Goal: Navigation & Orientation: Find specific page/section

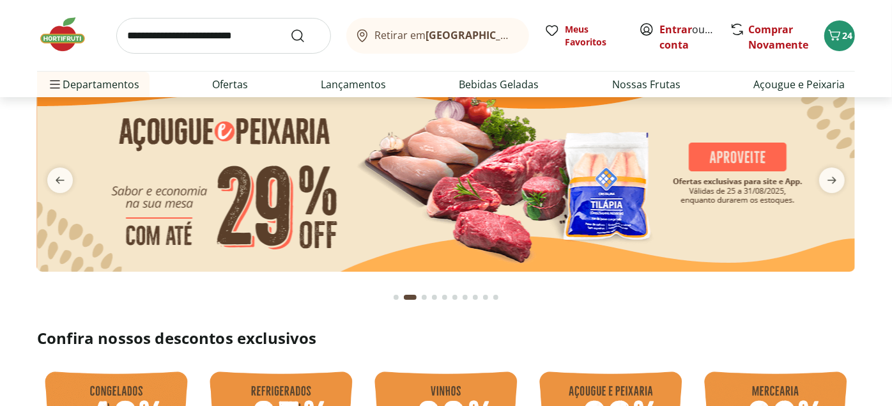
click at [834, 177] on icon "next" at bounding box center [831, 179] width 15 height 15
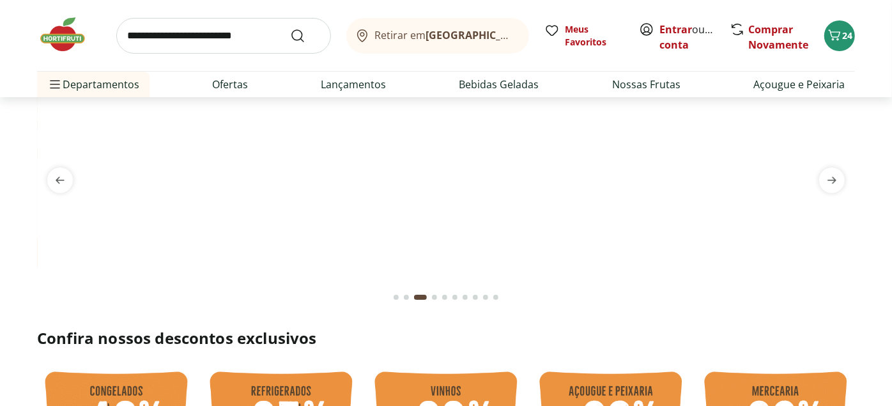
click at [834, 177] on icon "next" at bounding box center [831, 179] width 15 height 15
click at [58, 179] on icon "previous" at bounding box center [59, 179] width 15 height 15
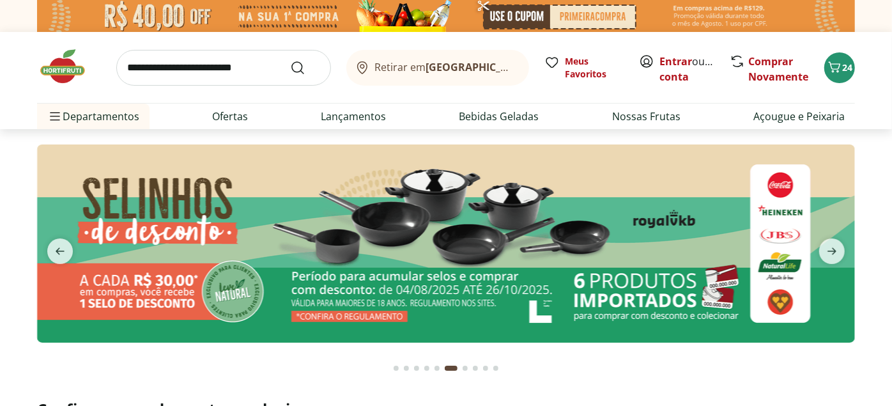
click at [521, 222] on img at bounding box center [446, 243] width 818 height 198
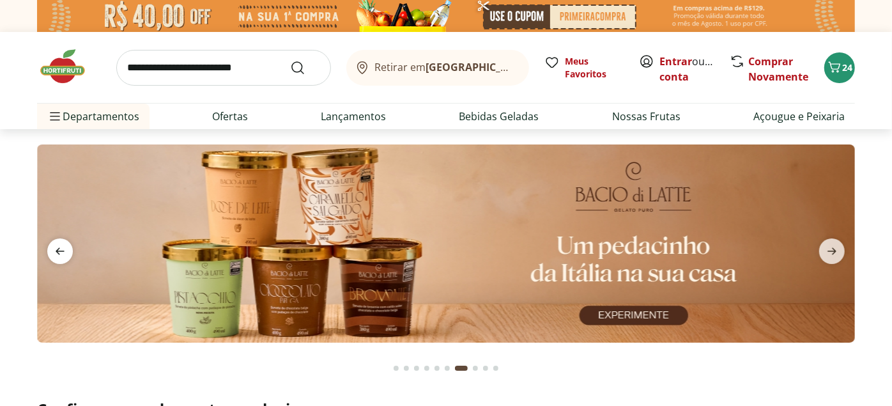
click at [67, 241] on span "previous" at bounding box center [60, 251] width 26 height 26
click at [61, 259] on span "previous" at bounding box center [60, 251] width 26 height 26
